Goal: Book appointment/travel/reservation

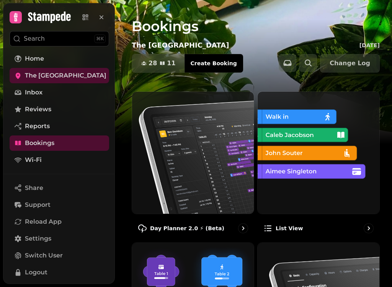
click at [223, 178] on img at bounding box center [193, 153] width 122 height 122
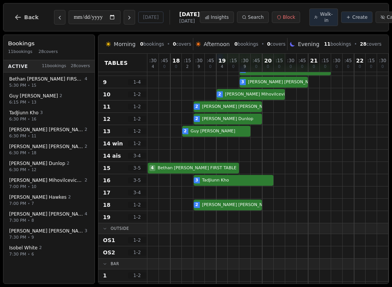
scroll to position [128, 0]
click at [199, 196] on div at bounding box center [199, 193] width 11 height 12
click at [198, 197] on div at bounding box center [199, 193] width 11 height 12
click at [353, 18] on span "Create" at bounding box center [360, 17] width 15 height 6
select select "****"
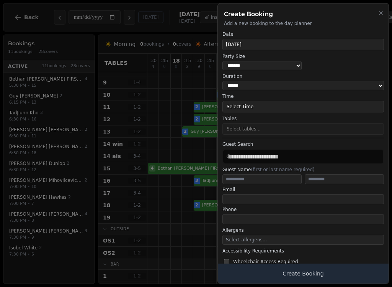
click at [379, 18] on h2 "Create Booking" at bounding box center [303, 14] width 159 height 9
click at [383, 13] on icon "button" at bounding box center [381, 13] width 6 height 6
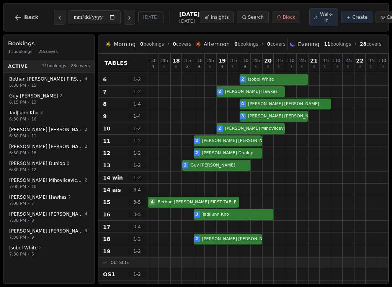
scroll to position [0, 0]
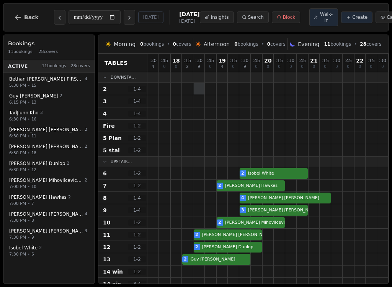
click at [197, 91] on div at bounding box center [199, 88] width 11 height 11
click at [353, 16] on span "Create" at bounding box center [360, 17] width 15 height 6
select select "****"
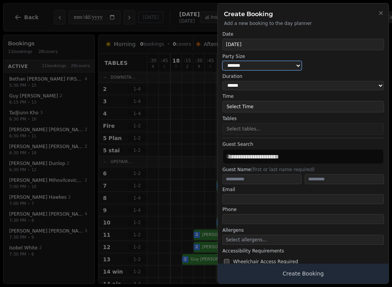
click at [289, 65] on select "* ***** * ****** * ****** * ****** * ****** * ****** * ****** * ****** * ******…" at bounding box center [262, 65] width 79 height 9
select select "*"
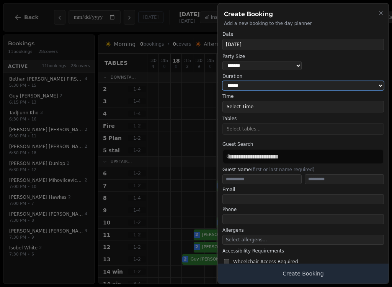
click at [307, 81] on select "**********" at bounding box center [304, 85] width 162 height 9
click at [267, 104] on button "Select Time" at bounding box center [304, 106] width 162 height 11
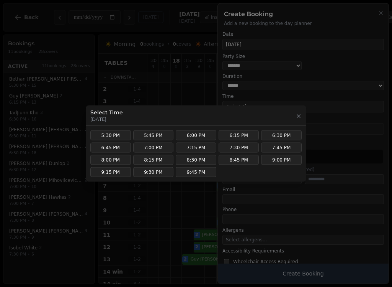
click at [287, 136] on button "6:30 PM" at bounding box center [281, 135] width 41 height 10
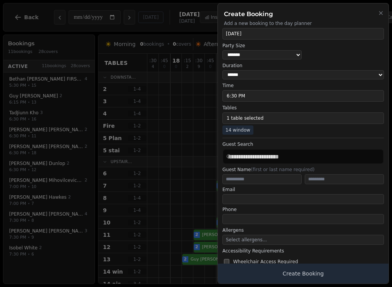
click at [264, 117] on button "1 table selected" at bounding box center [304, 117] width 162 height 11
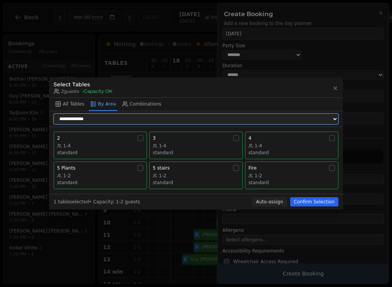
click at [283, 119] on select "**********" at bounding box center [196, 118] width 285 height 11
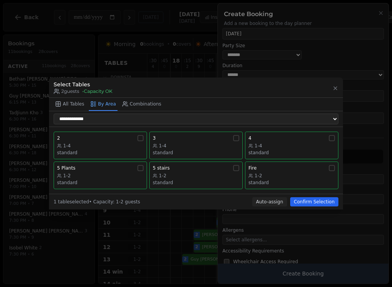
click at [132, 170] on div "5 Plants" at bounding box center [100, 168] width 87 height 6
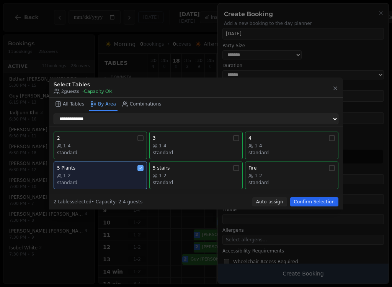
click at [202, 179] on div "standard" at bounding box center [196, 182] width 87 height 6
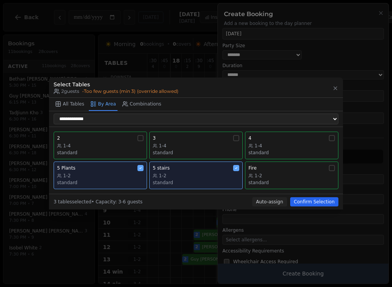
click at [221, 172] on div "1-2" at bounding box center [196, 175] width 87 height 6
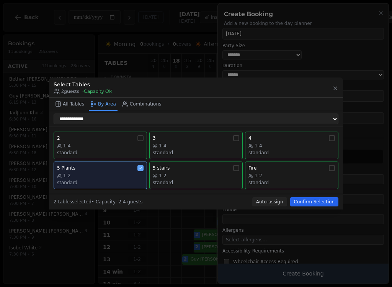
click at [139, 173] on div "1-2" at bounding box center [100, 175] width 87 height 6
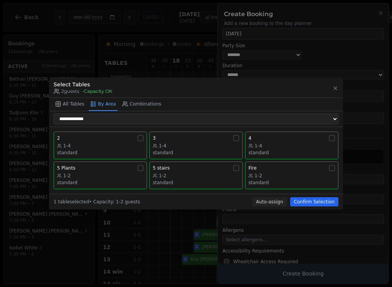
click at [138, 143] on div "1-4" at bounding box center [100, 146] width 87 height 6
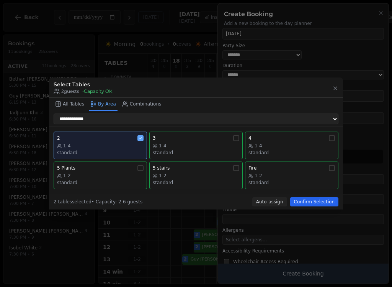
click at [321, 201] on button "Confirm Selection" at bounding box center [315, 201] width 48 height 9
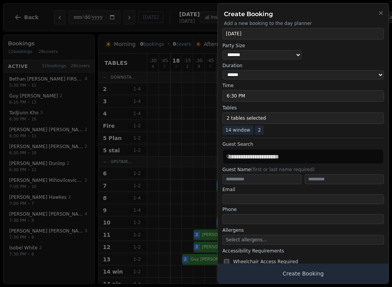
click at [253, 117] on button "2 tables selected" at bounding box center [304, 117] width 162 height 11
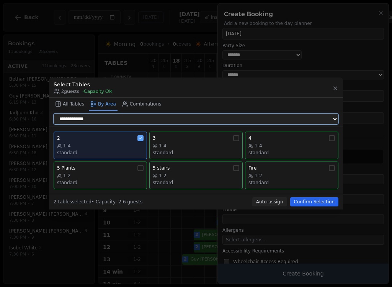
click at [313, 121] on select "**********" at bounding box center [196, 118] width 285 height 11
select select "**********"
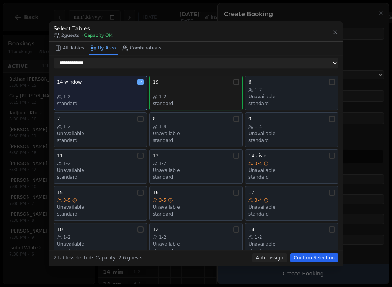
click at [212, 80] on div "19" at bounding box center [196, 82] width 87 height 6
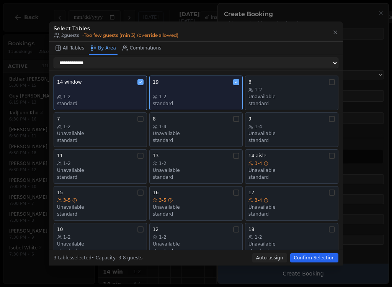
click at [129, 79] on div "14 window" at bounding box center [100, 82] width 87 height 6
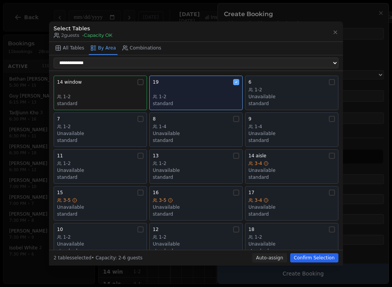
click at [236, 80] on icon at bounding box center [237, 82] width 4 height 4
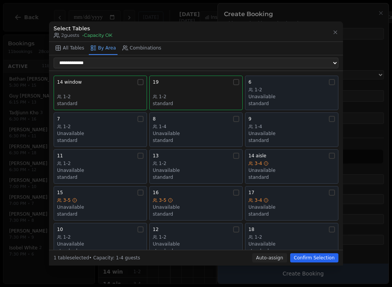
click at [329, 258] on button "Confirm Selection" at bounding box center [315, 257] width 48 height 9
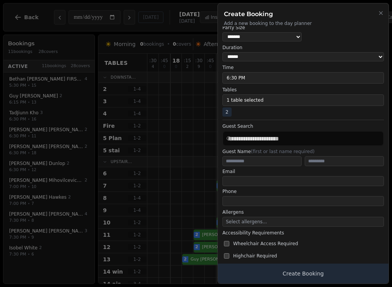
scroll to position [29, 0]
click at [289, 158] on input "text" at bounding box center [262, 161] width 79 height 10
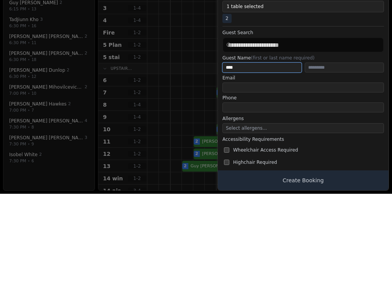
type input "***"
click at [352, 156] on input "text" at bounding box center [344, 161] width 79 height 10
type input "*****"
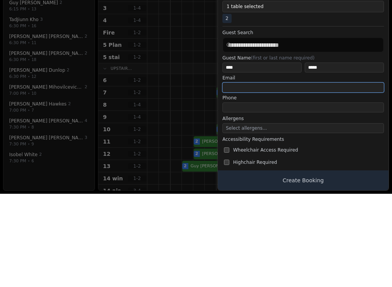
click at [292, 176] on input "email" at bounding box center [304, 181] width 162 height 10
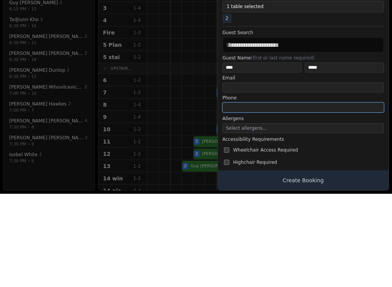
click at [305, 195] on input "tel" at bounding box center [304, 200] width 162 height 10
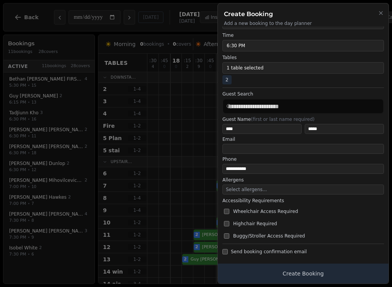
scroll to position [61, 0]
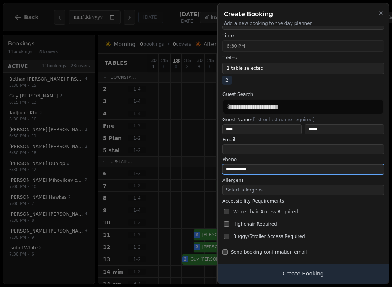
type input "**********"
click at [332, 166] on input "**********" at bounding box center [304, 169] width 162 height 10
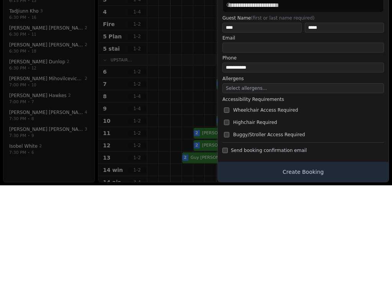
click at [341, 207] on label "Wheelchair Access Required" at bounding box center [304, 211] width 163 height 9
click at [243, 263] on button "Create Booking" at bounding box center [303, 273] width 171 height 20
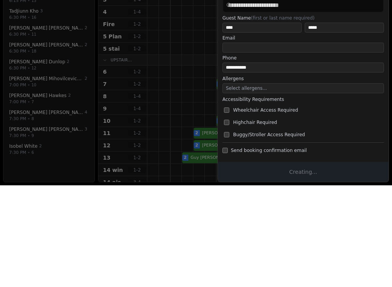
scroll to position [0, 0]
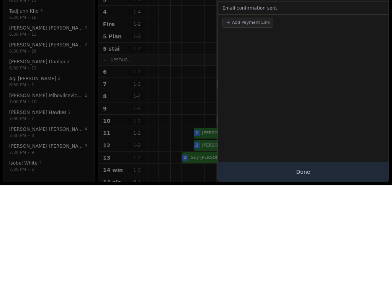
click at [252, 96] on div "Agi Novak 2 guests Date & Time Thu, Aug 14 at 6:30 PM Tables 1 assigned Phone 0…" at bounding box center [303, 154] width 171 height 257
click at [253, 119] on button "Add Payment Link" at bounding box center [248, 124] width 51 height 10
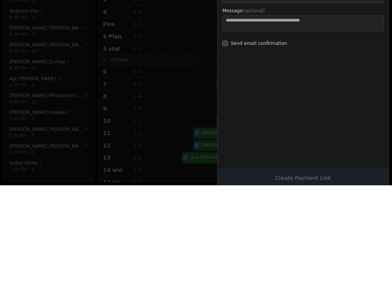
click at [380, 64] on label "Type" at bounding box center [304, 67] width 162 height 6
click at [369, 47] on button "Charge Now" at bounding box center [346, 53] width 85 height 12
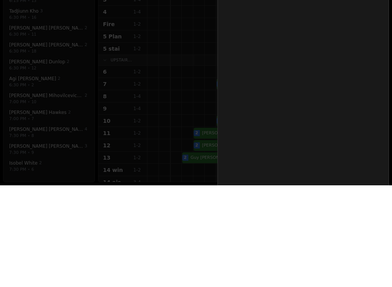
click at [275, 64] on div at bounding box center [304, 88] width 162 height 49
click at [378, 47] on button "Charge Now" at bounding box center [346, 53] width 85 height 12
click at [376, 47] on button "Charge Now" at bounding box center [346, 53] width 85 height 12
click at [375, 47] on button "Charge Now" at bounding box center [346, 53] width 85 height 12
click at [379, 47] on button "Charge Now" at bounding box center [346, 53] width 85 height 12
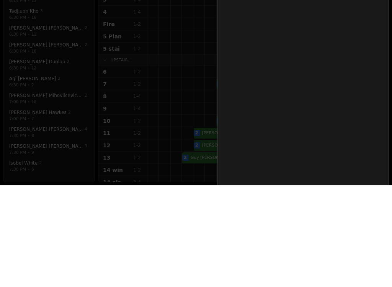
click at [380, 47] on button "Charge Now" at bounding box center [346, 53] width 85 height 12
click at [389, 47] on button "Charge Now" at bounding box center [346, 53] width 85 height 12
click at [381, 47] on button "Charge Now" at bounding box center [346, 53] width 85 height 12
click at [380, 47] on button "Charge Now" at bounding box center [346, 53] width 85 height 12
click at [379, 47] on button "Charge Now" at bounding box center [346, 53] width 85 height 12
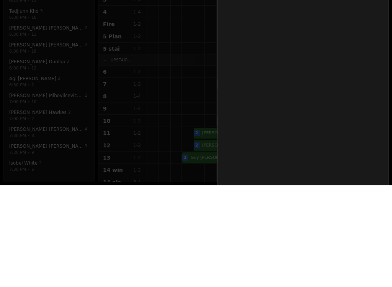
click at [380, 47] on button "Charge Now" at bounding box center [346, 53] width 85 height 12
click at [101, 126] on div at bounding box center [196, 143] width 392 height 287
click at [379, 47] on button "Charge Now" at bounding box center [346, 53] width 85 height 12
click at [382, 47] on button "Charge Now" at bounding box center [346, 53] width 85 height 12
click at [375, 47] on button "Charge Now" at bounding box center [346, 53] width 85 height 12
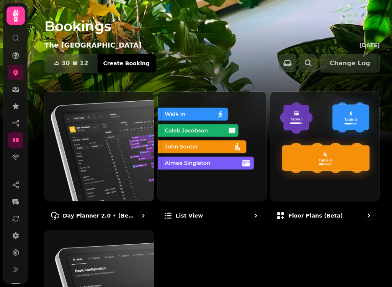
click at [105, 147] on img at bounding box center [99, 146] width 109 height 109
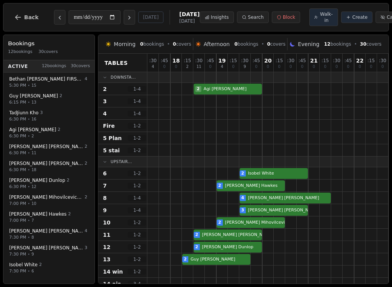
select select "****"
select select "*"
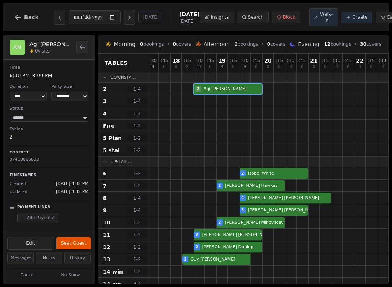
click at [34, 244] on button "Edit" at bounding box center [30, 242] width 47 height 13
select select "*"
select select "****"
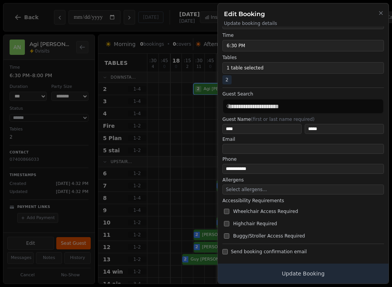
scroll to position [61, 0]
click at [324, 272] on button "Update Booking" at bounding box center [303, 273] width 171 height 20
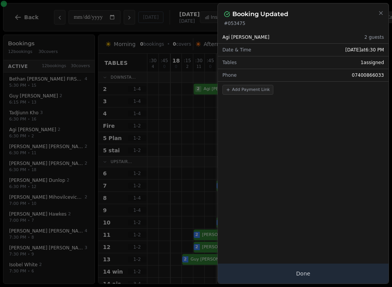
scroll to position [0, 0]
click at [352, 272] on button "Done" at bounding box center [303, 273] width 171 height 20
